Goal: Find specific page/section: Find specific page/section

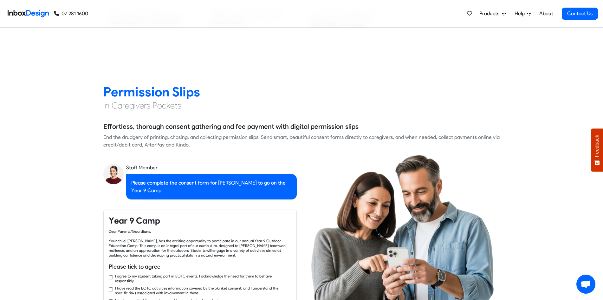
checkbox input "true"
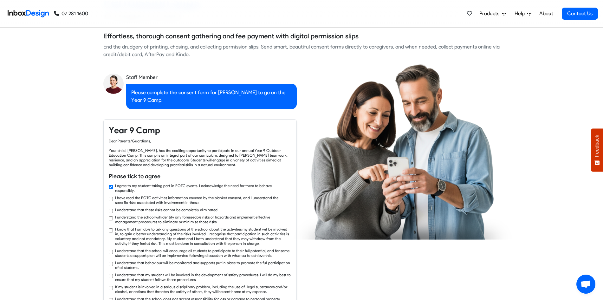
checkbox input "true"
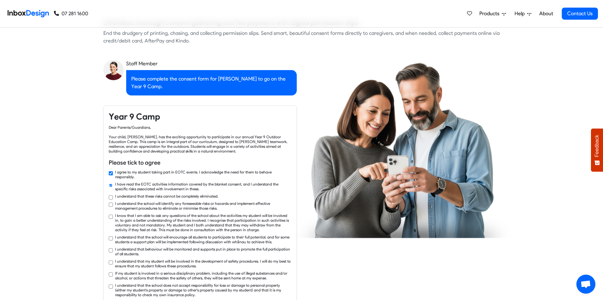
checkbox input "true"
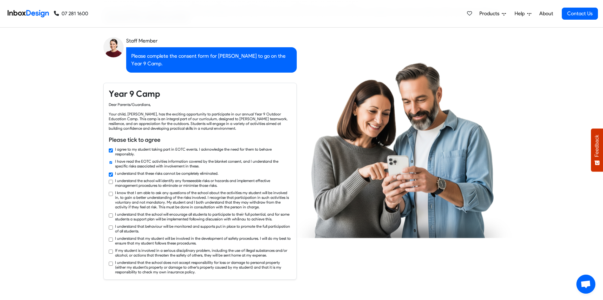
checkbox input "true"
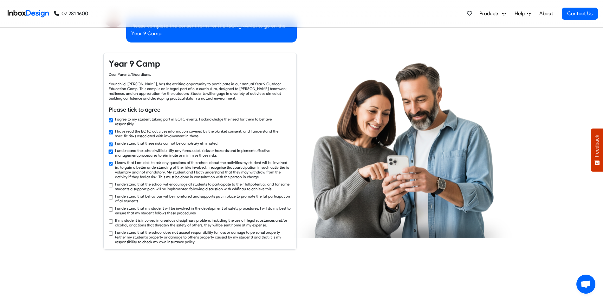
checkbox input "true"
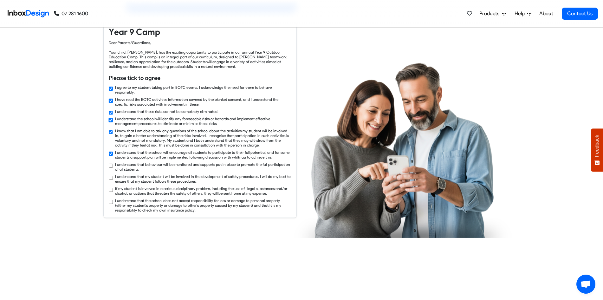
checkbox input "true"
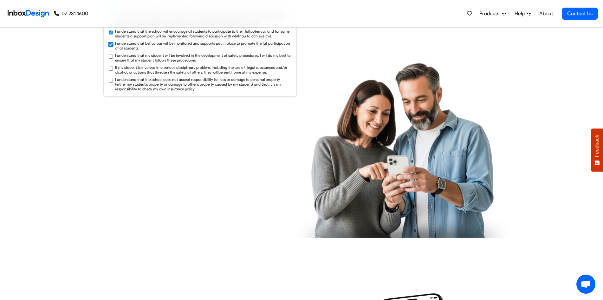
checkbox input "true"
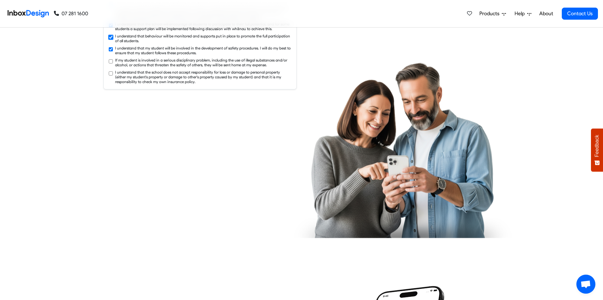
checkbox input "true"
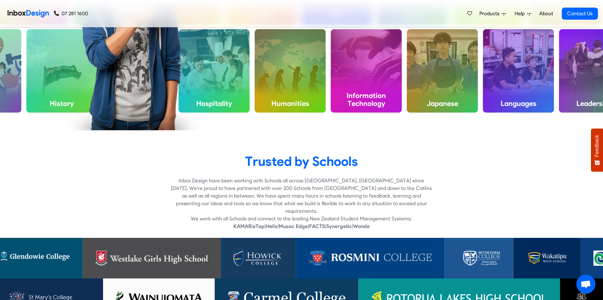
scroll to position [1840, 0]
